Goal: Check status

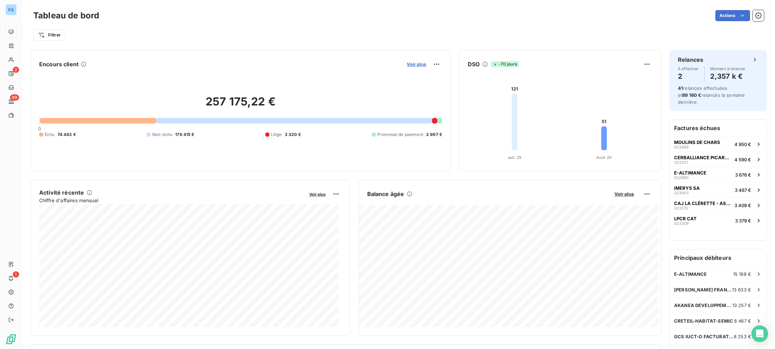
click at [411, 64] on span "Voir plus" at bounding box center [416, 64] width 19 height 6
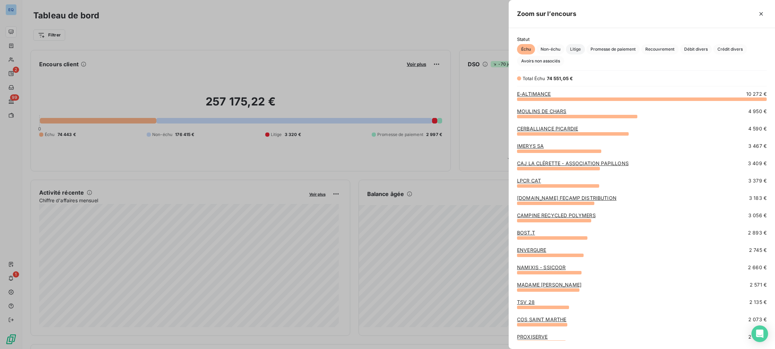
click at [576, 51] on span "Litige" at bounding box center [575, 49] width 19 height 10
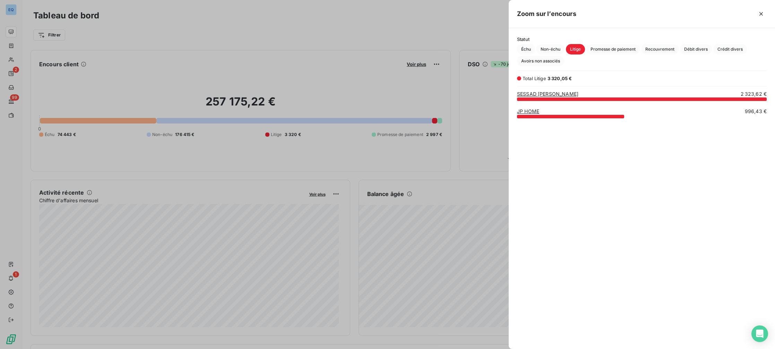
scroll to position [245, 261]
click at [536, 95] on link "SESSAD [PERSON_NAME]" at bounding box center [547, 94] width 61 height 6
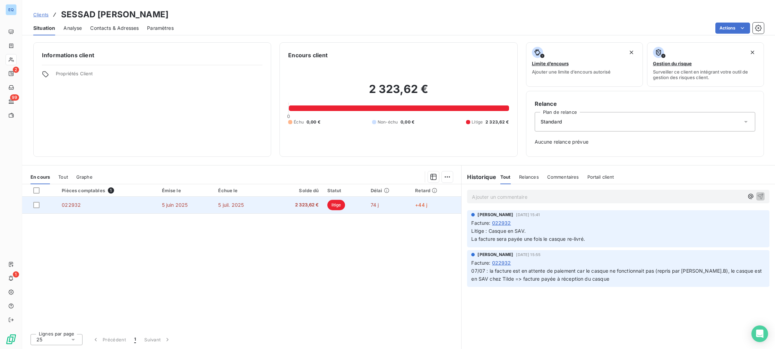
click at [198, 211] on td "5 juin 2025" at bounding box center [186, 205] width 56 height 17
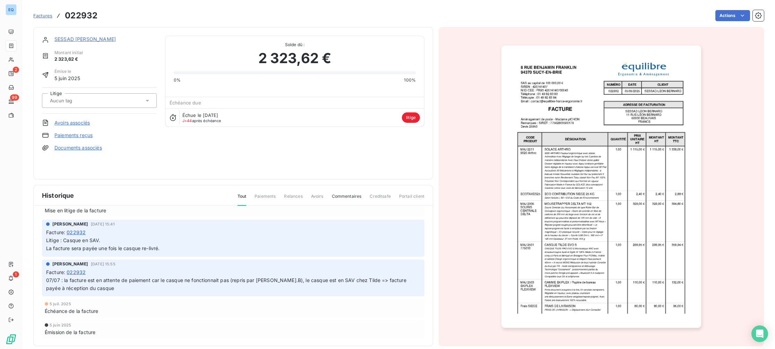
scroll to position [32, 0]
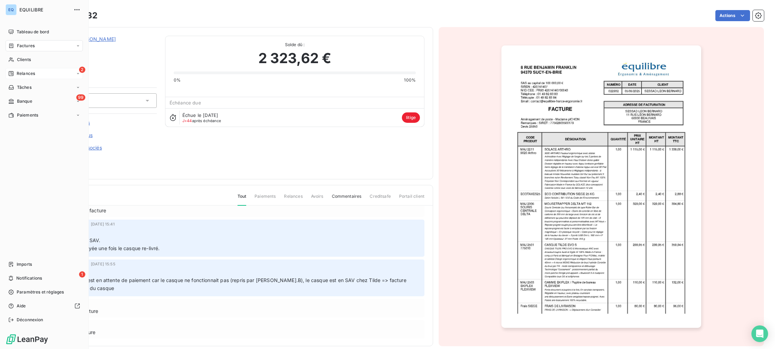
click at [38, 69] on div "2 Relances" at bounding box center [44, 73] width 77 height 11
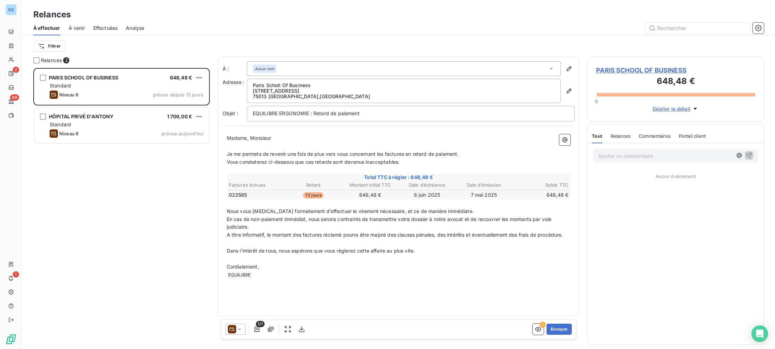
scroll to position [276, 171]
click at [121, 196] on div "PARIS SCHOOL OF BUSINESS 648,48 € Standard Niveau 8 prévue depuis 13 jours HÔPI…" at bounding box center [121, 208] width 176 height 281
